Goal: Task Accomplishment & Management: Manage account settings

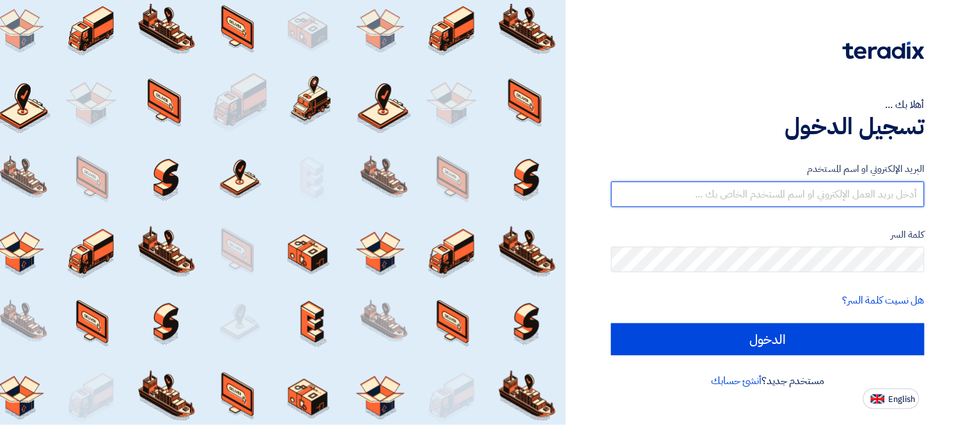
click at [802, 182] on input "text" at bounding box center [767, 195] width 313 height 26
type input "george.azmy@eaec.com.eg"
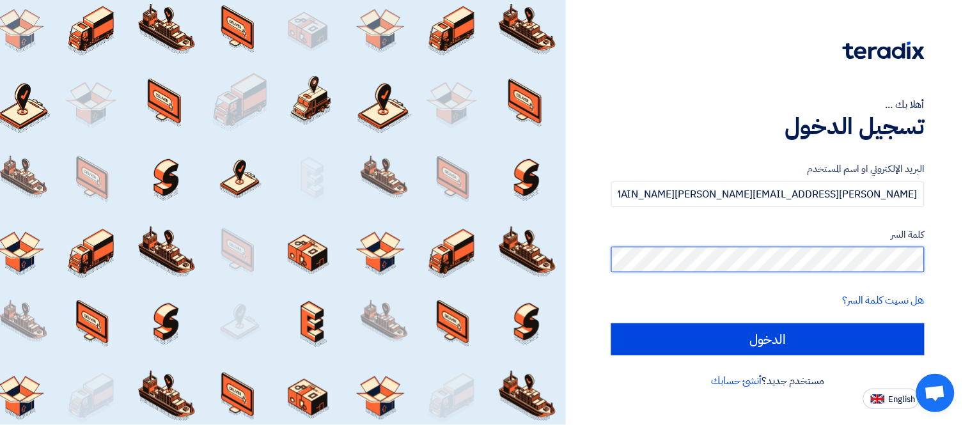
click at [611, 324] on input "الدخول" at bounding box center [767, 340] width 313 height 32
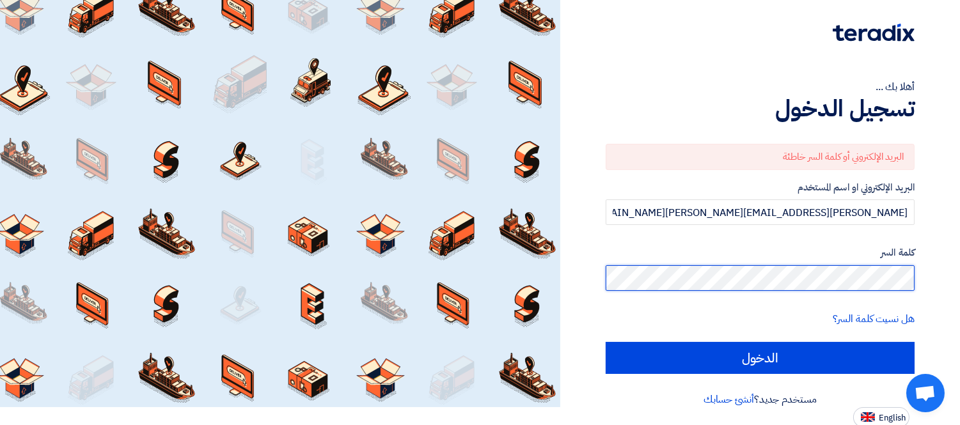
scroll to position [19, 0]
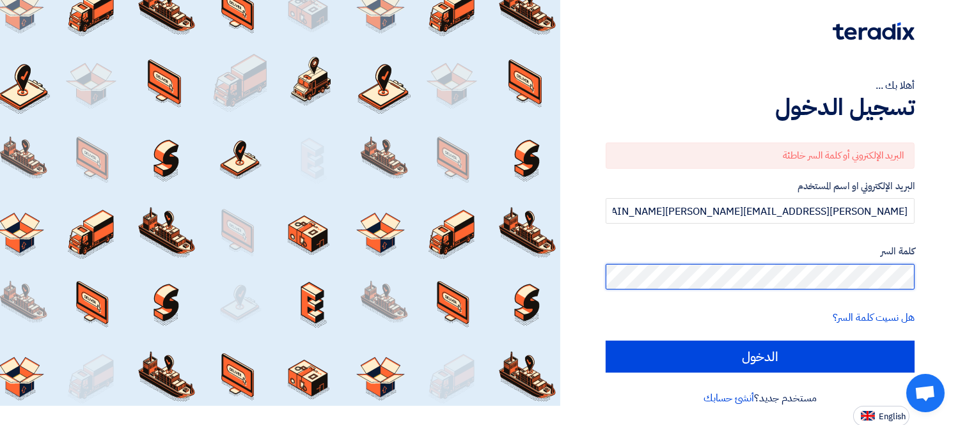
click at [606, 341] on input "الدخول" at bounding box center [760, 357] width 309 height 32
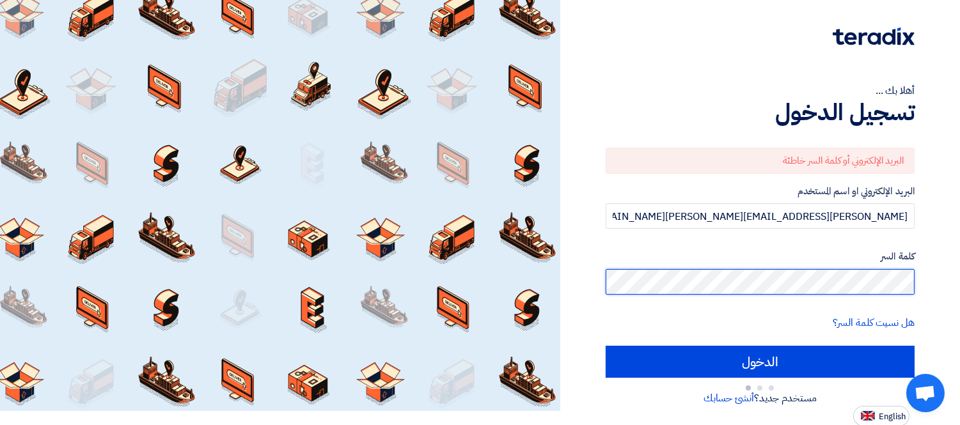
type input "Sign in"
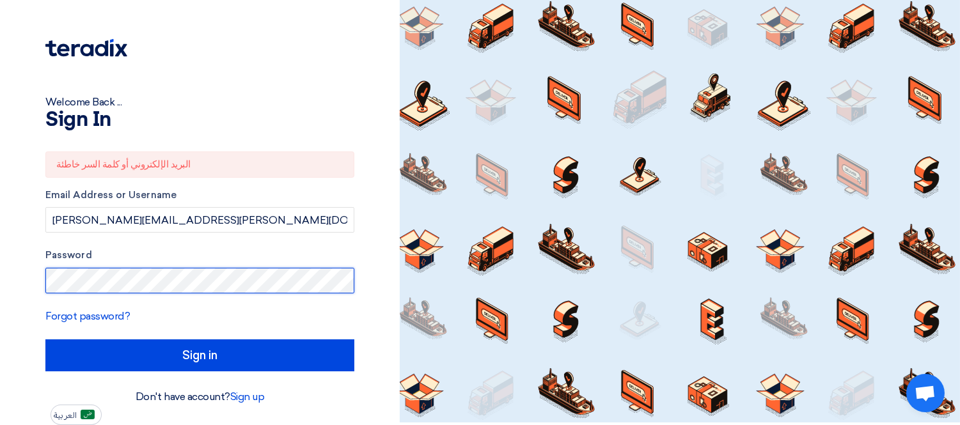
scroll to position [1, 0]
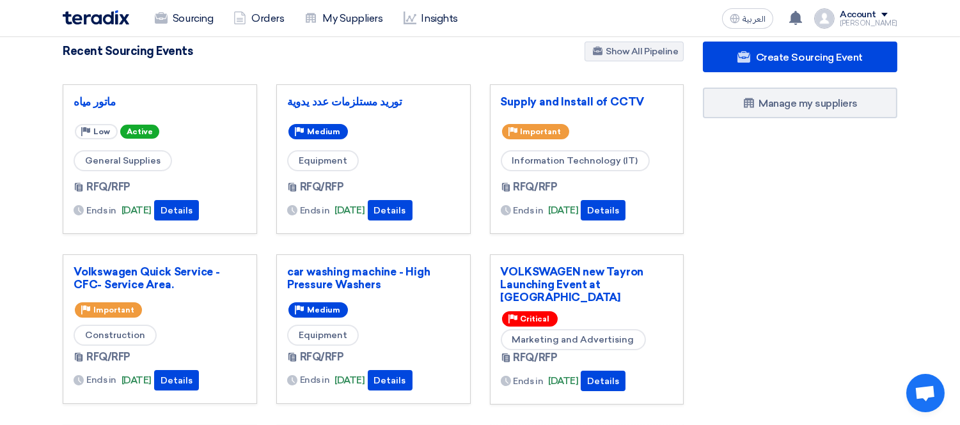
scroll to position [24, 0]
